Goal: Find contact information: Find contact information

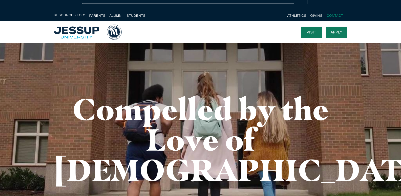
click at [333, 15] on link "Contact" at bounding box center [335, 16] width 16 height 4
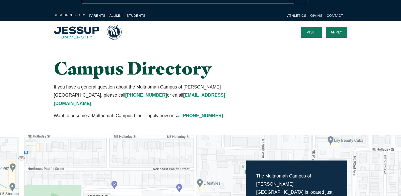
click at [270, 31] on nav at bounding box center [207, 32] width 171 height 22
